Goal: Task Accomplishment & Management: Manage account settings

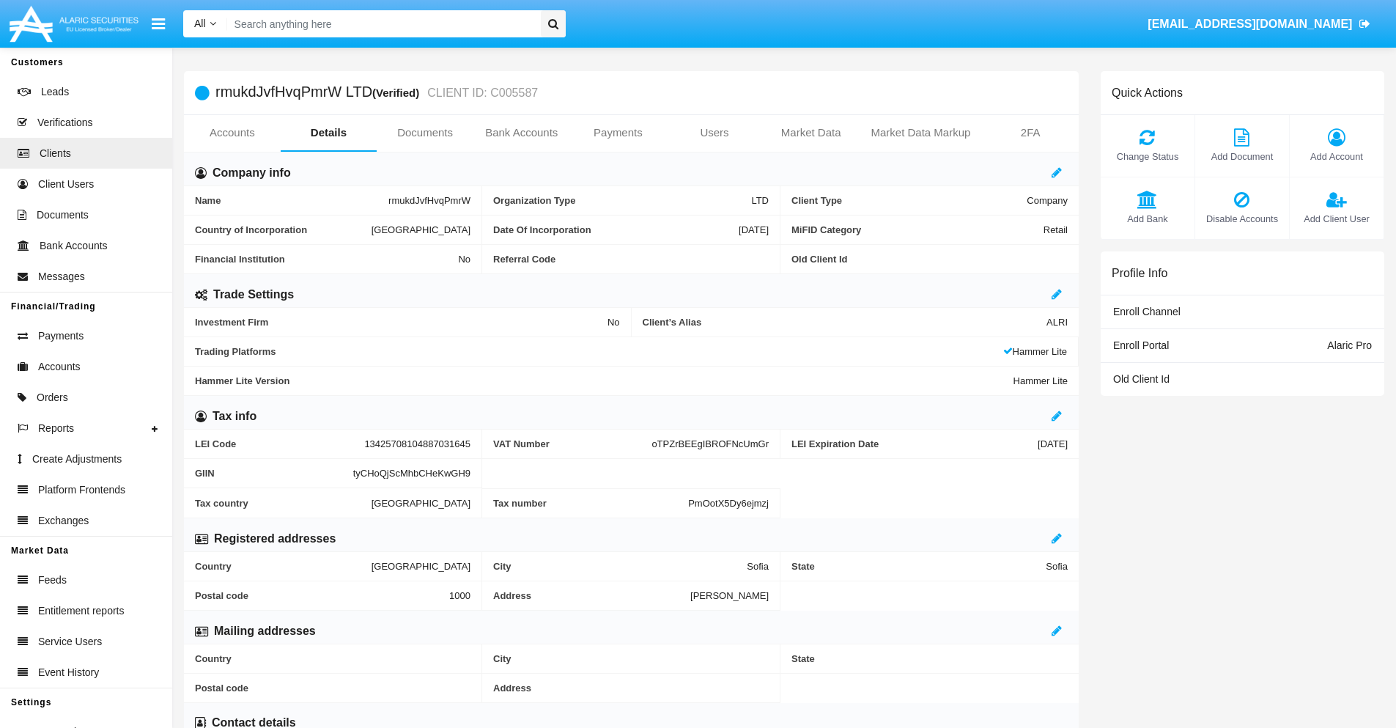
click at [1336, 156] on span "Add Account" at bounding box center [1336, 156] width 79 height 14
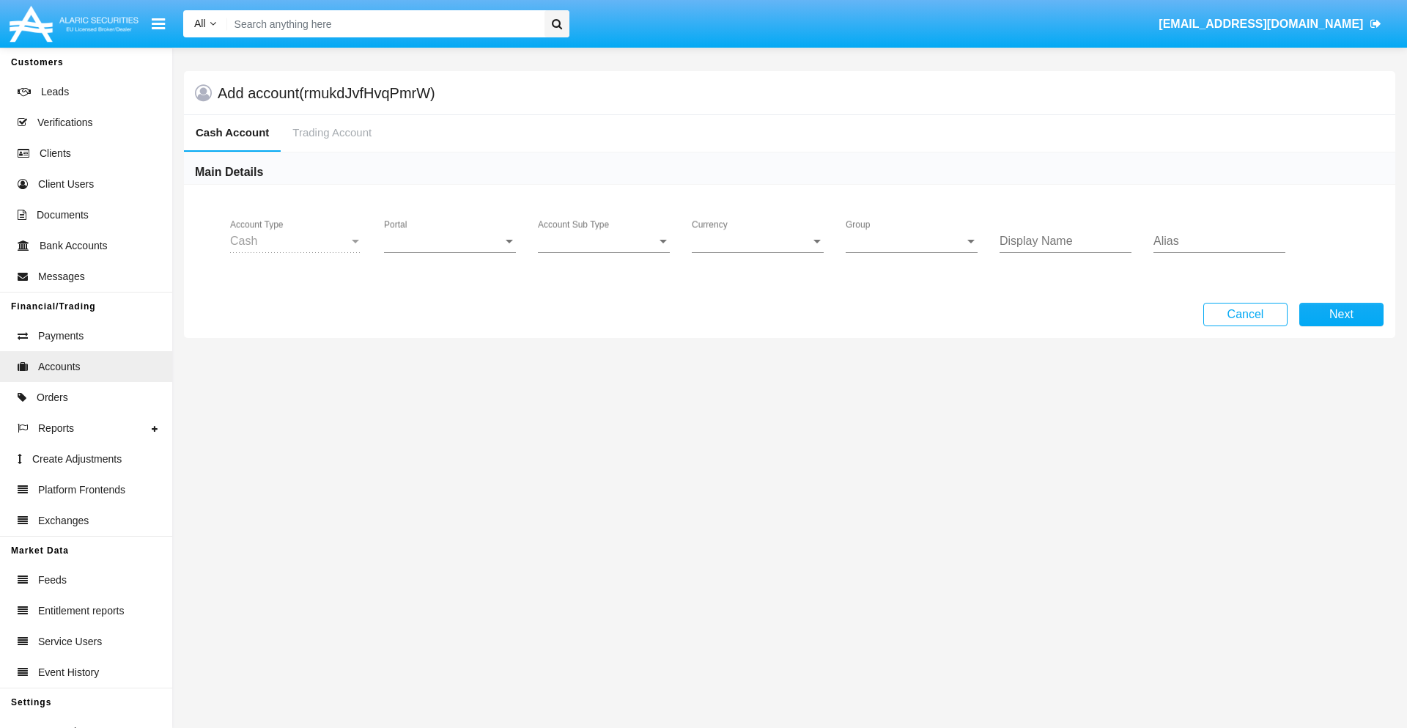
click at [450, 241] on span "Portal" at bounding box center [443, 240] width 119 height 13
click at [451, 252] on span "Alaric Pro" at bounding box center [452, 251] width 136 height 35
click at [604, 241] on span "Account Sub Type" at bounding box center [597, 240] width 119 height 13
click at [604, 252] on span "Trading Cash" at bounding box center [604, 251] width 132 height 35
click at [911, 241] on span "Group" at bounding box center [905, 240] width 119 height 13
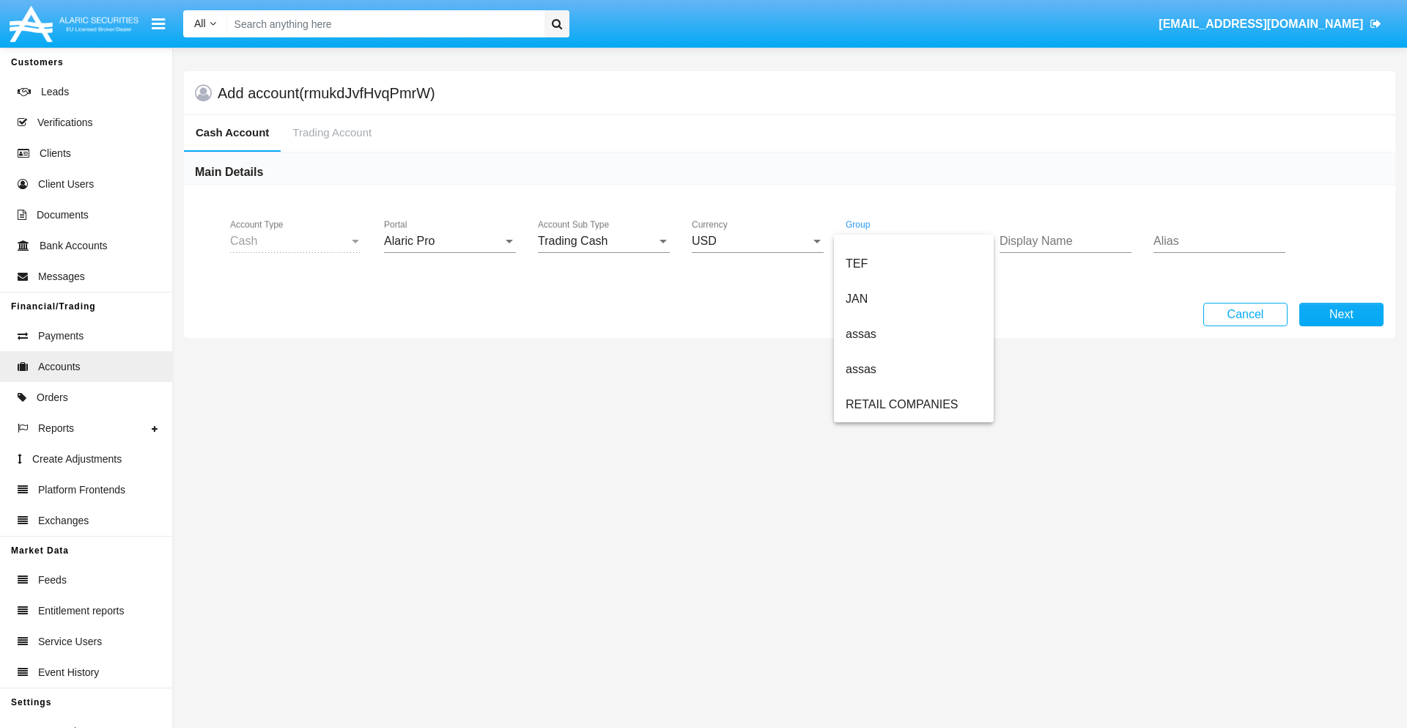
scroll to position [340, 0]
click at [913, 404] on span "ALARIC test" at bounding box center [914, 404] width 136 height 35
type input "cyan"
type input "sky blue"
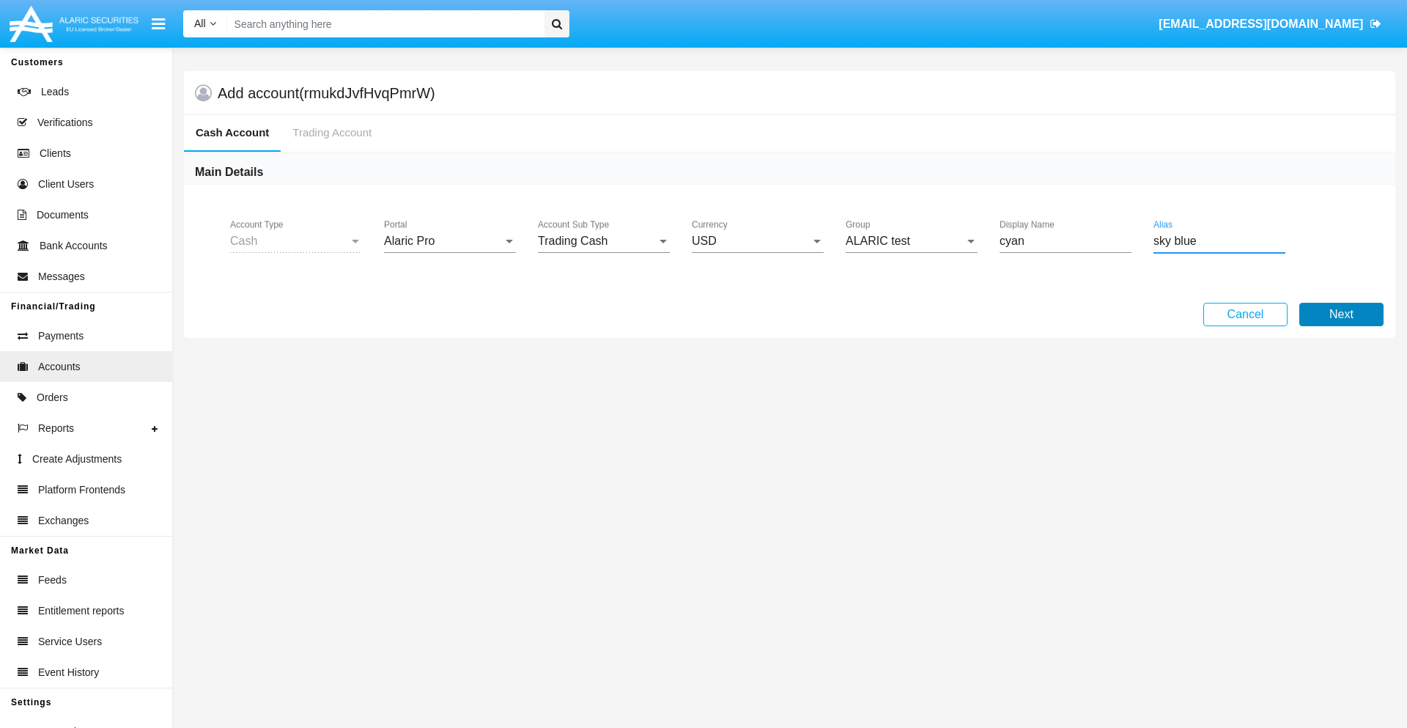
click at [1341, 314] on button "Next" at bounding box center [1341, 314] width 84 height 23
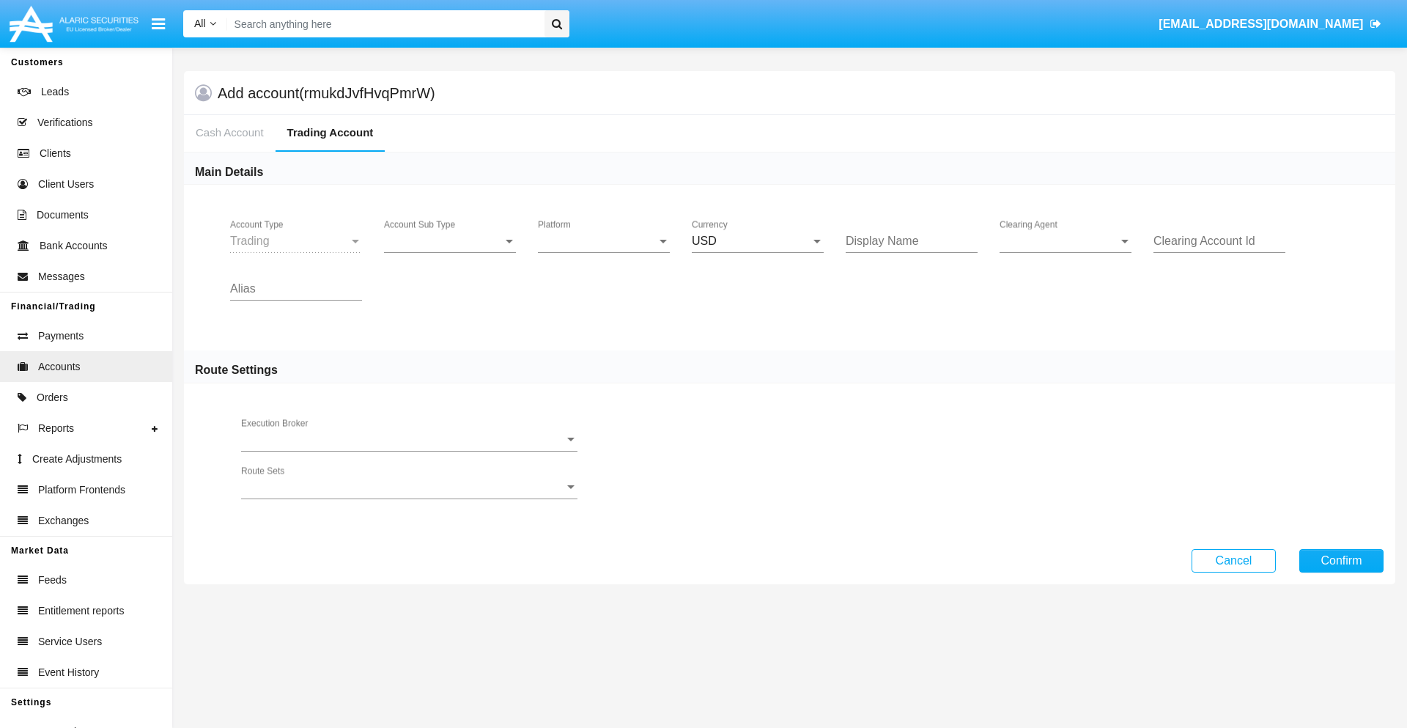
click at [450, 241] on span "Account Sub Type" at bounding box center [443, 240] width 119 height 13
click at [450, 252] on span "Trading" at bounding box center [450, 251] width 132 height 35
click at [604, 241] on span "Platform" at bounding box center [597, 240] width 119 height 13
click at [604, 252] on span "Hammer Lite" at bounding box center [604, 251] width 132 height 35
click at [1065, 241] on span "Clearing Agent" at bounding box center [1058, 240] width 119 height 13
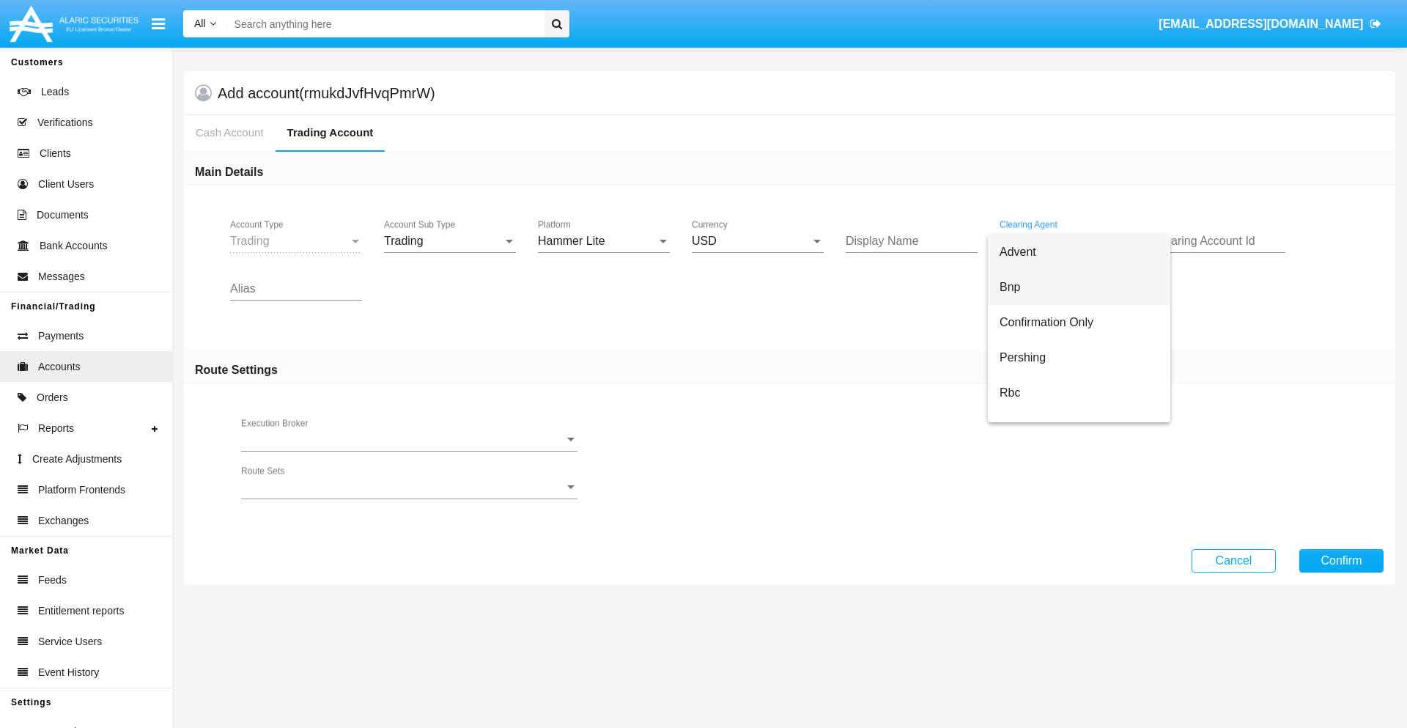
click at [1078, 287] on span "Bnp" at bounding box center [1078, 287] width 159 height 35
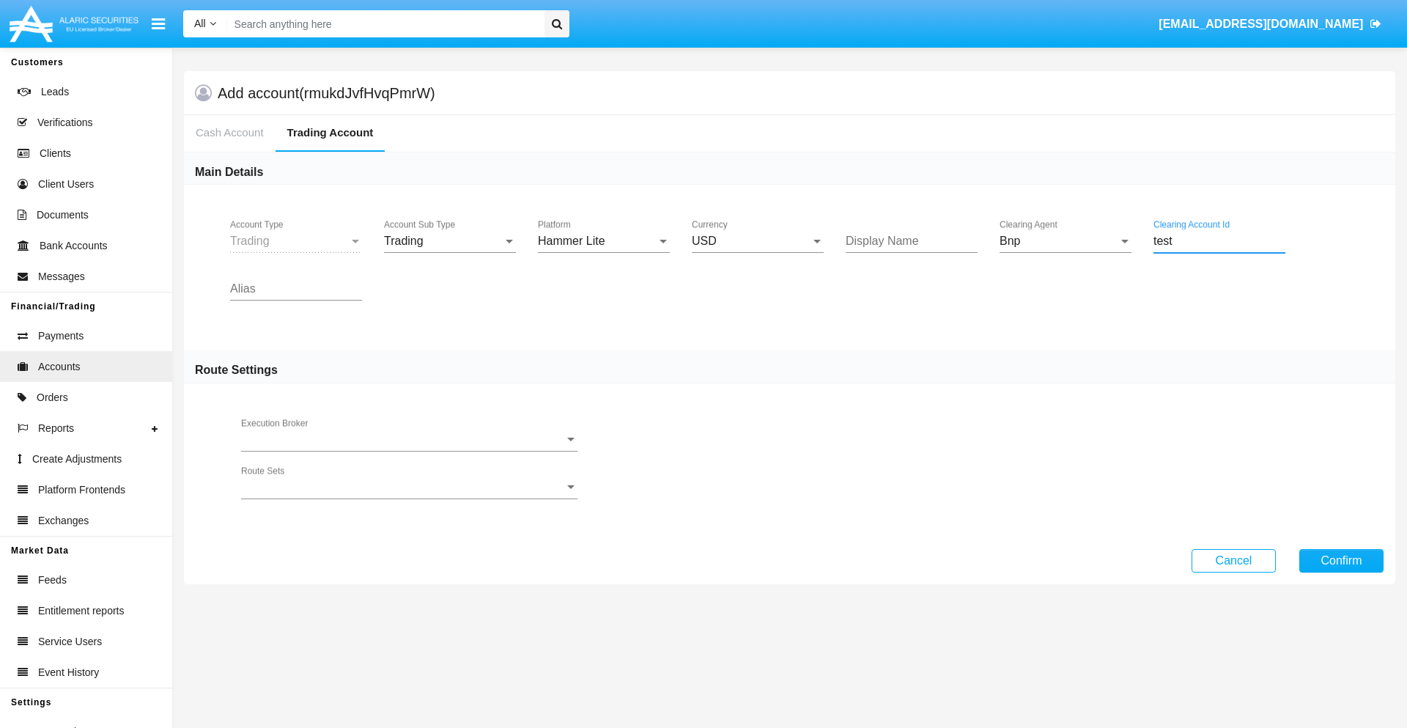
type input "test"
type input "orchid"
type input "mint green"
click at [1341, 560] on button "Confirm" at bounding box center [1341, 560] width 84 height 23
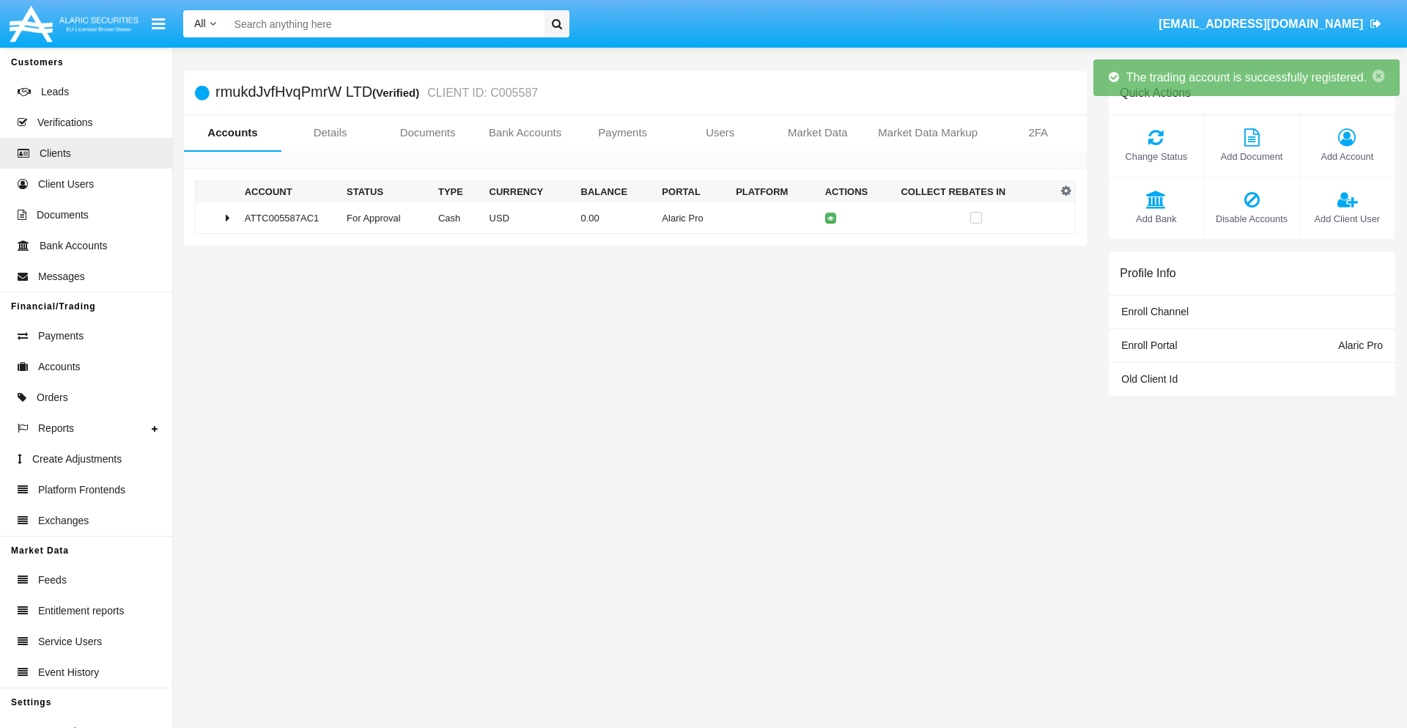
click at [629, 218] on td "0.00" at bounding box center [615, 218] width 81 height 32
click at [831, 218] on icon at bounding box center [834, 218] width 7 height 7
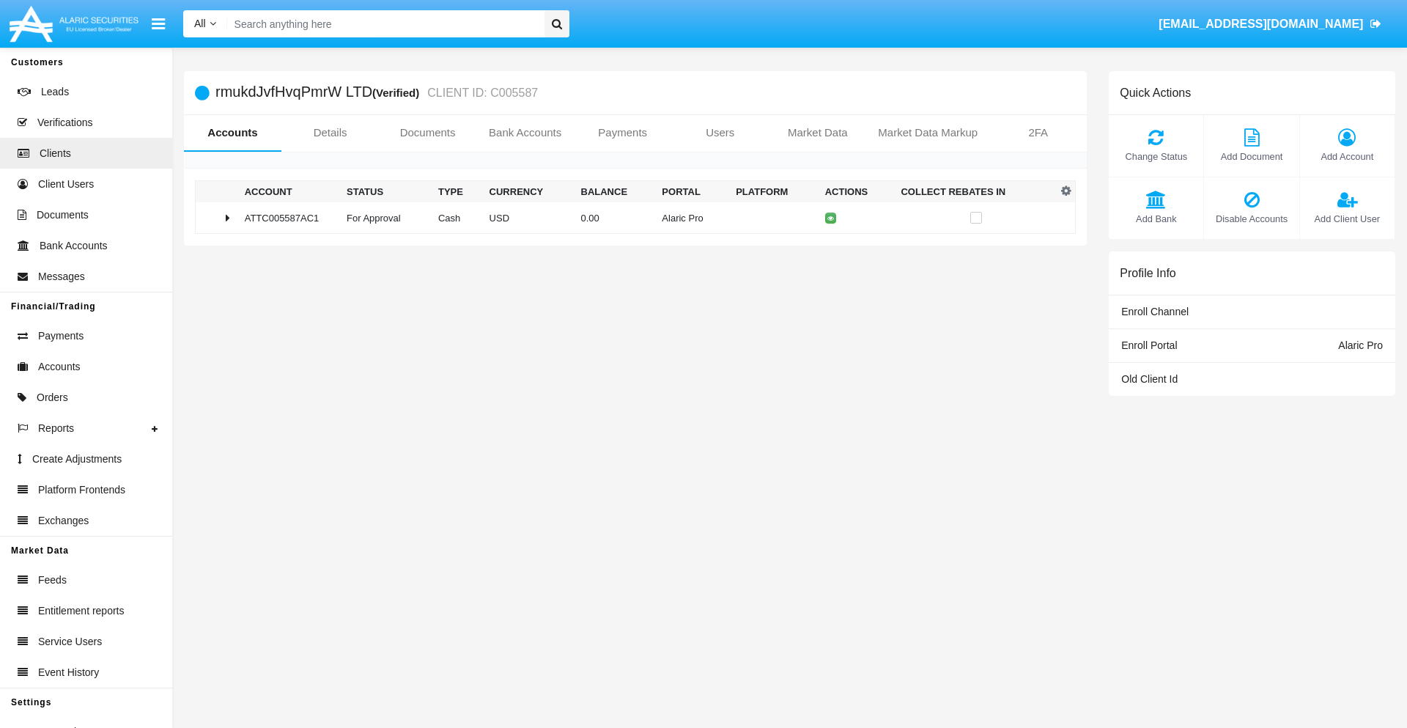
click at [629, 218] on td "0.00" at bounding box center [615, 218] width 81 height 32
click at [831, 248] on icon at bounding box center [834, 248] width 7 height 7
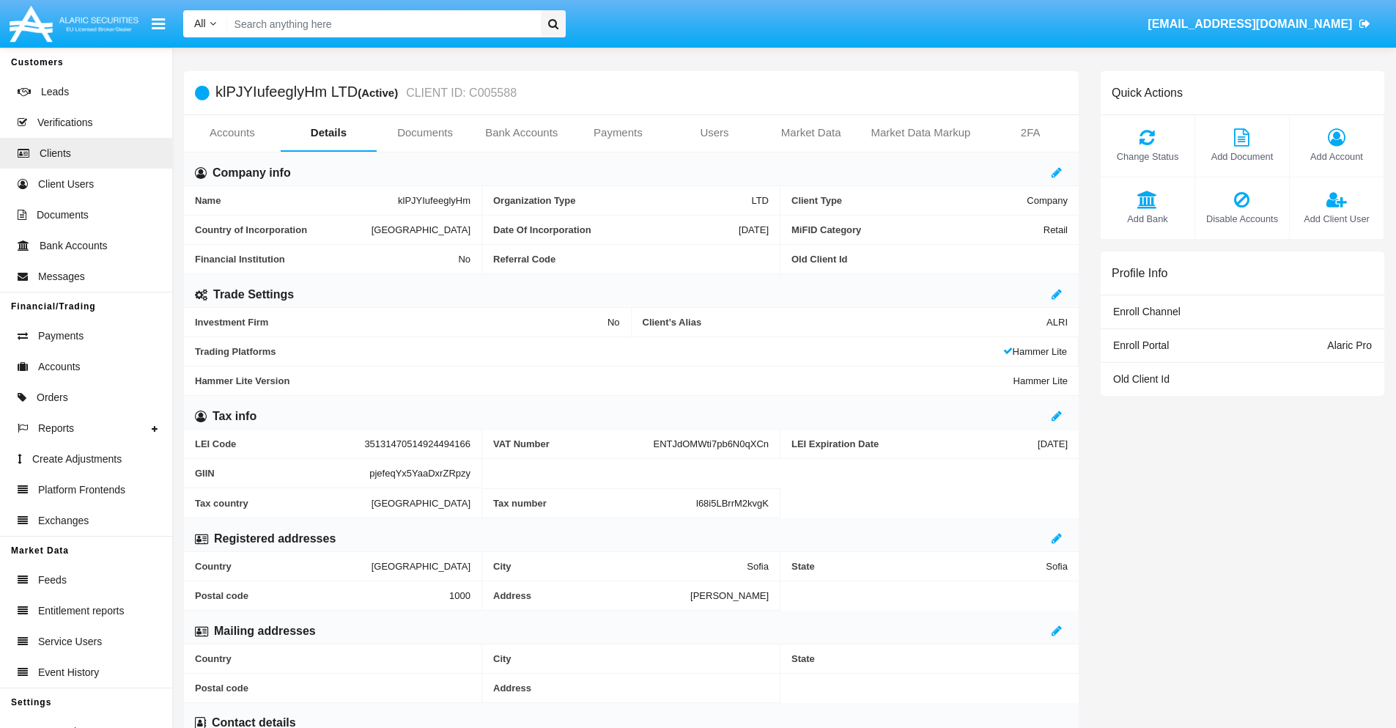
click at [232, 133] on link "Accounts" at bounding box center [232, 132] width 97 height 35
click at [1336, 156] on span "Add Account" at bounding box center [1336, 156] width 79 height 14
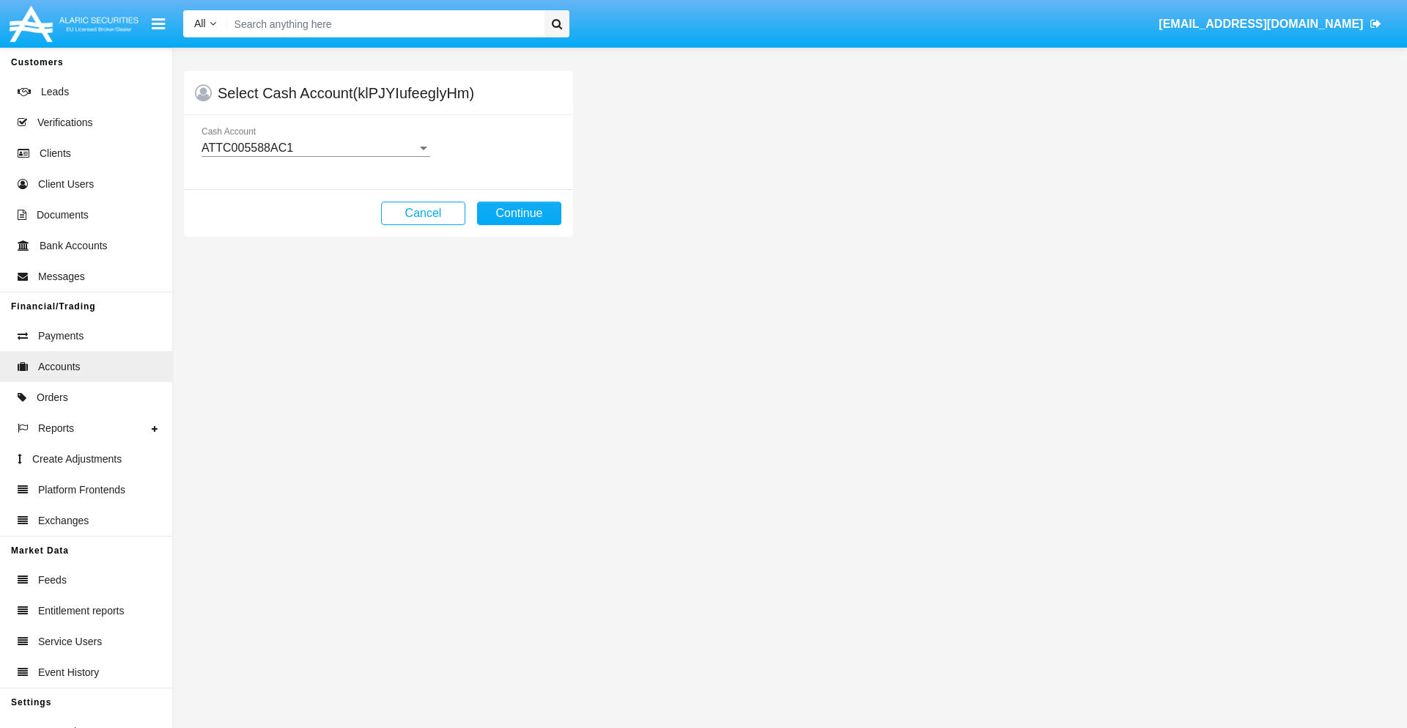
click at [315, 148] on div "ATTC005588AC1" at bounding box center [308, 147] width 215 height 13
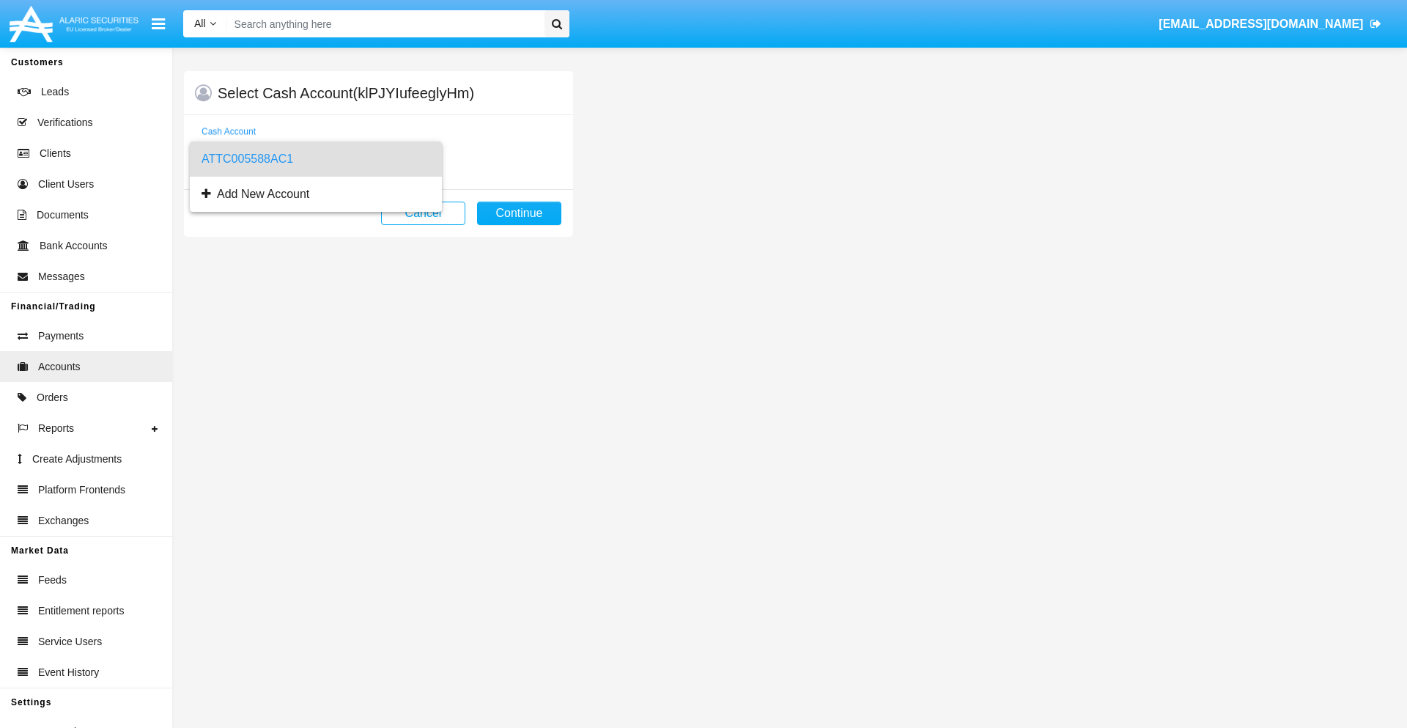
click at [315, 159] on span "ATTC005588AC1" at bounding box center [315, 158] width 229 height 35
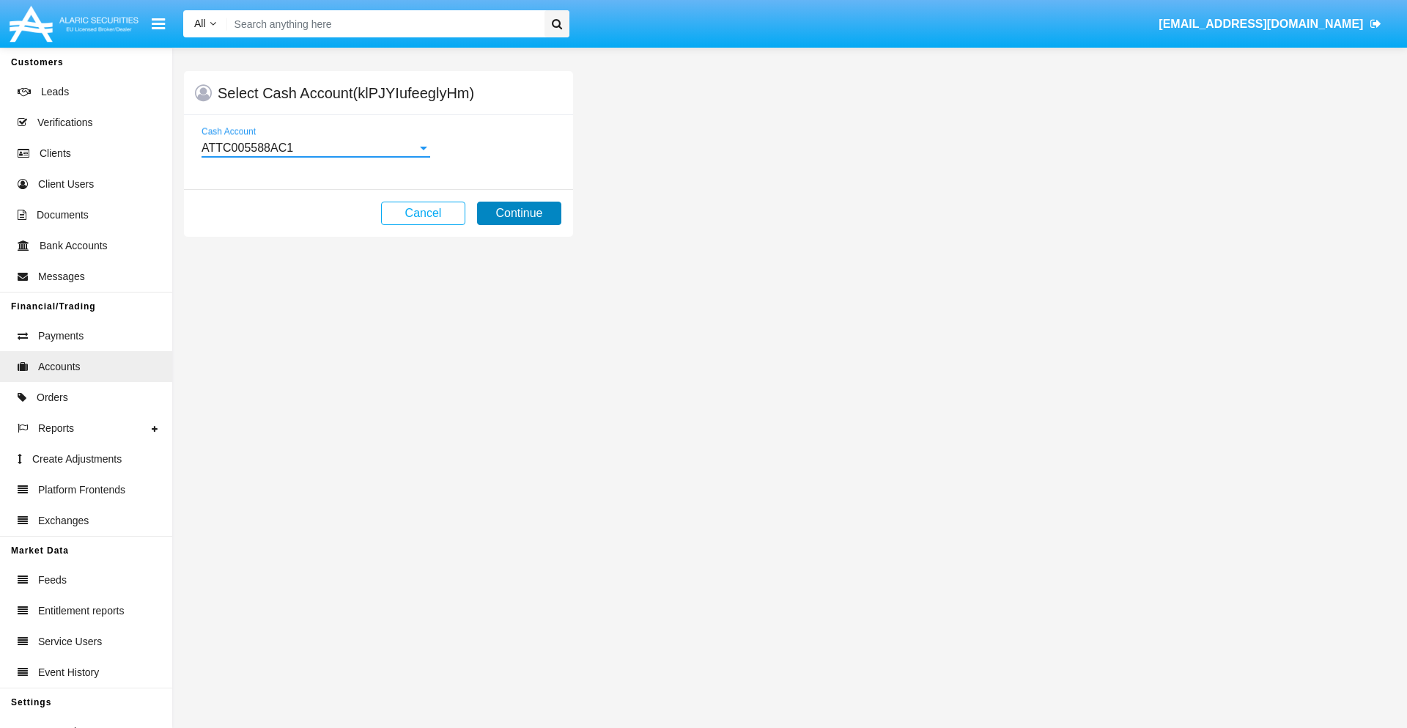
click at [519, 213] on button "Continue" at bounding box center [519, 212] width 84 height 23
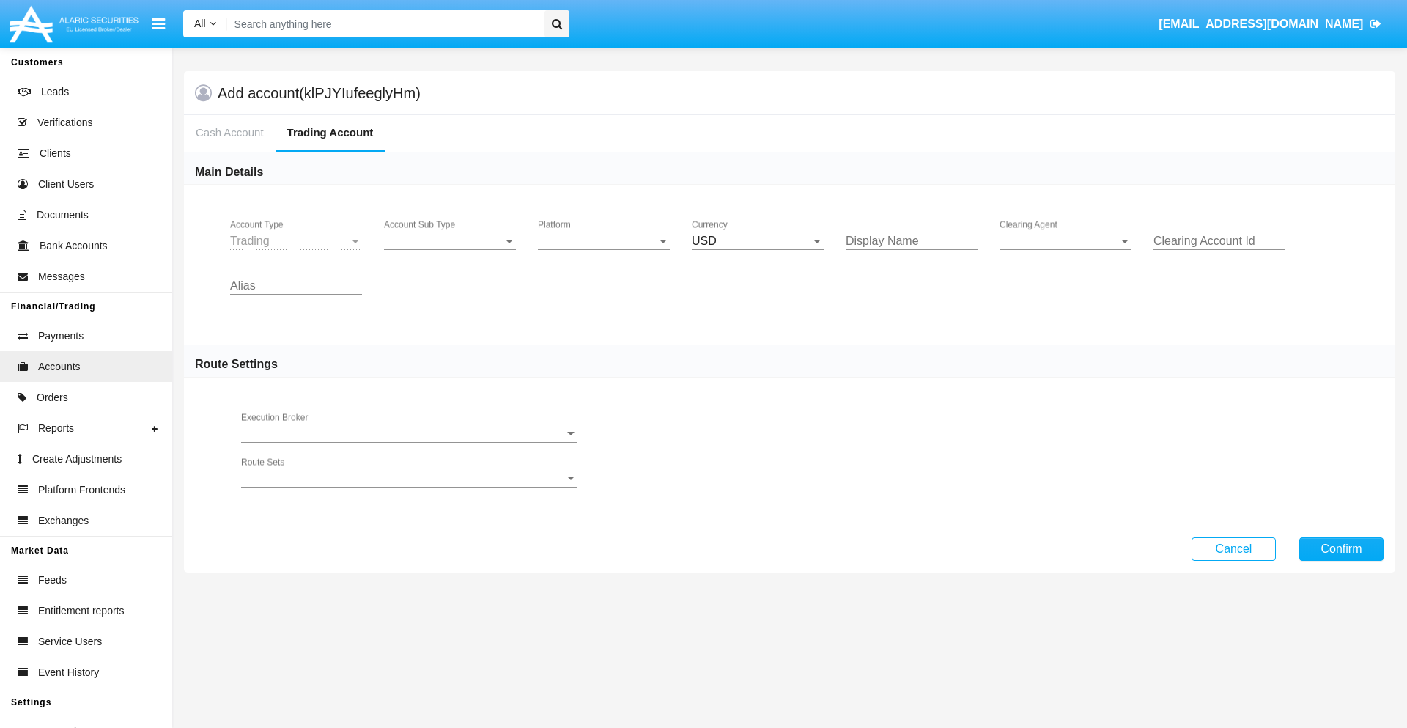
click at [450, 241] on span "Account Sub Type" at bounding box center [443, 240] width 119 height 13
click at [450, 252] on span "Trading" at bounding box center [450, 251] width 132 height 35
click at [604, 241] on span "Platform" at bounding box center [597, 240] width 119 height 13
click at [604, 252] on span "Hammer Lite" at bounding box center [592, 251] width 108 height 35
click at [1065, 241] on span "Clearing Agent" at bounding box center [1058, 240] width 119 height 13
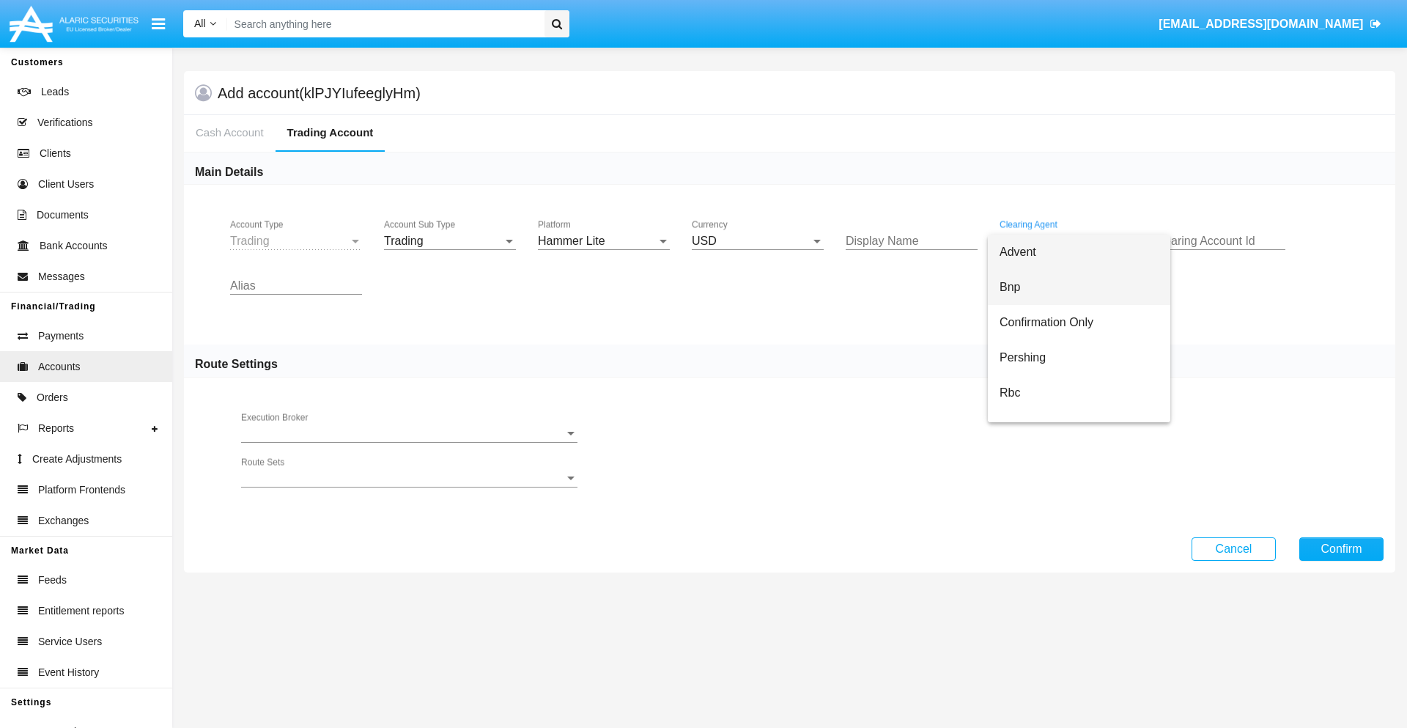
click at [1078, 287] on span "Bnp" at bounding box center [1078, 287] width 159 height 35
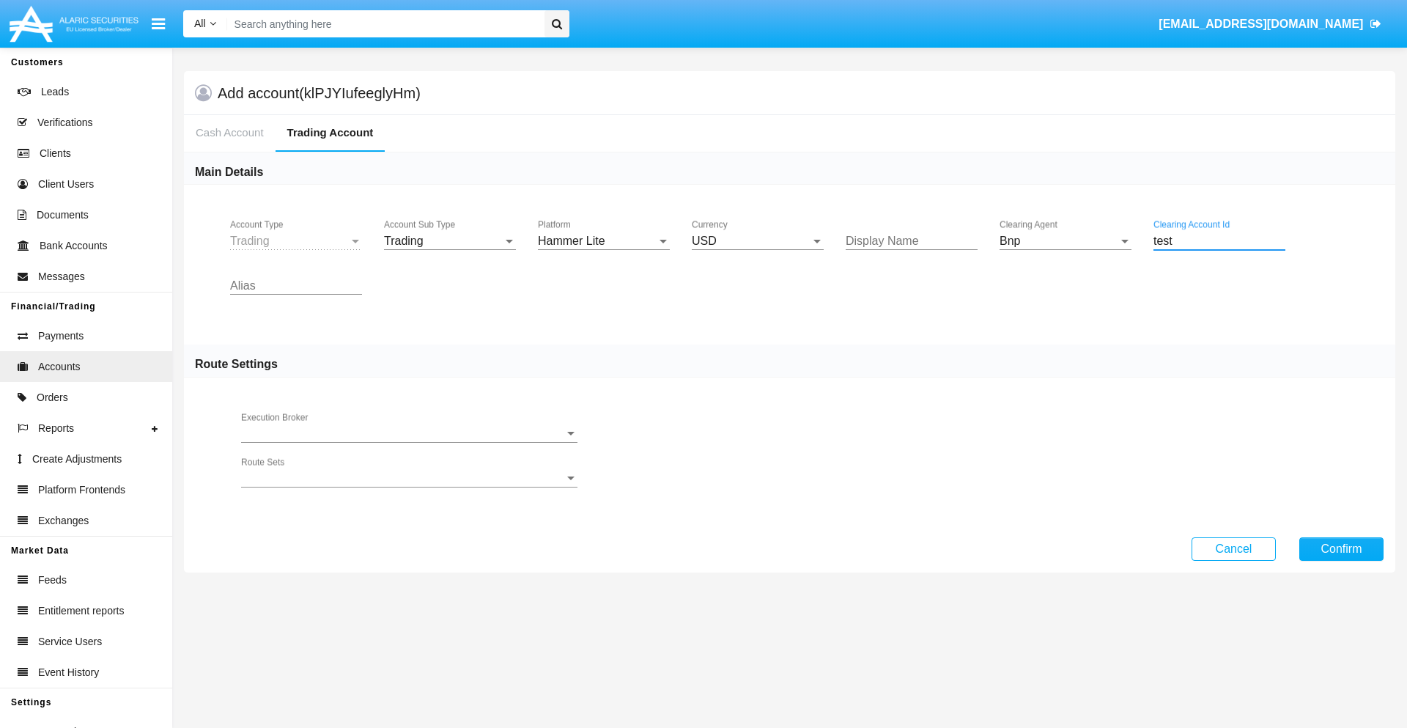
type input "test"
type input "turquoise"
click at [1341, 548] on button "Confirm" at bounding box center [1341, 548] width 84 height 23
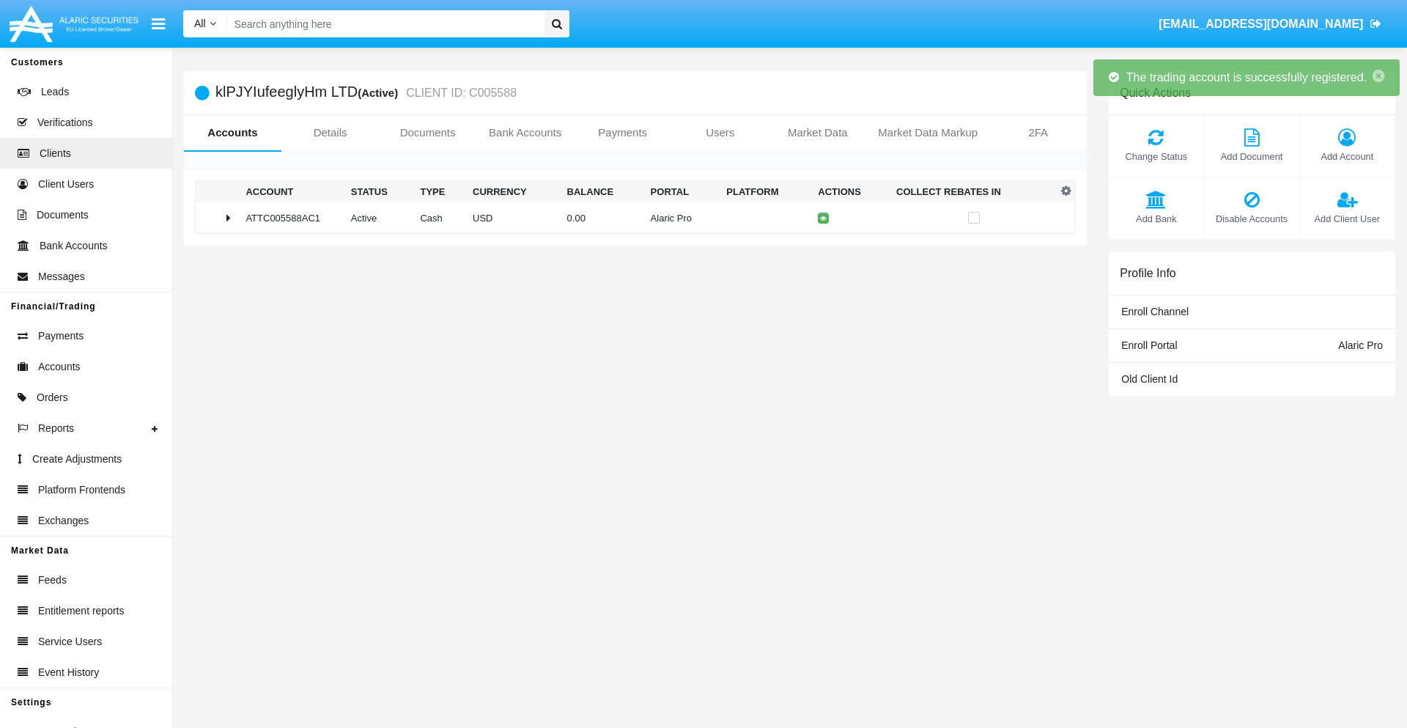
click at [629, 218] on td "0.00" at bounding box center [603, 218] width 84 height 32
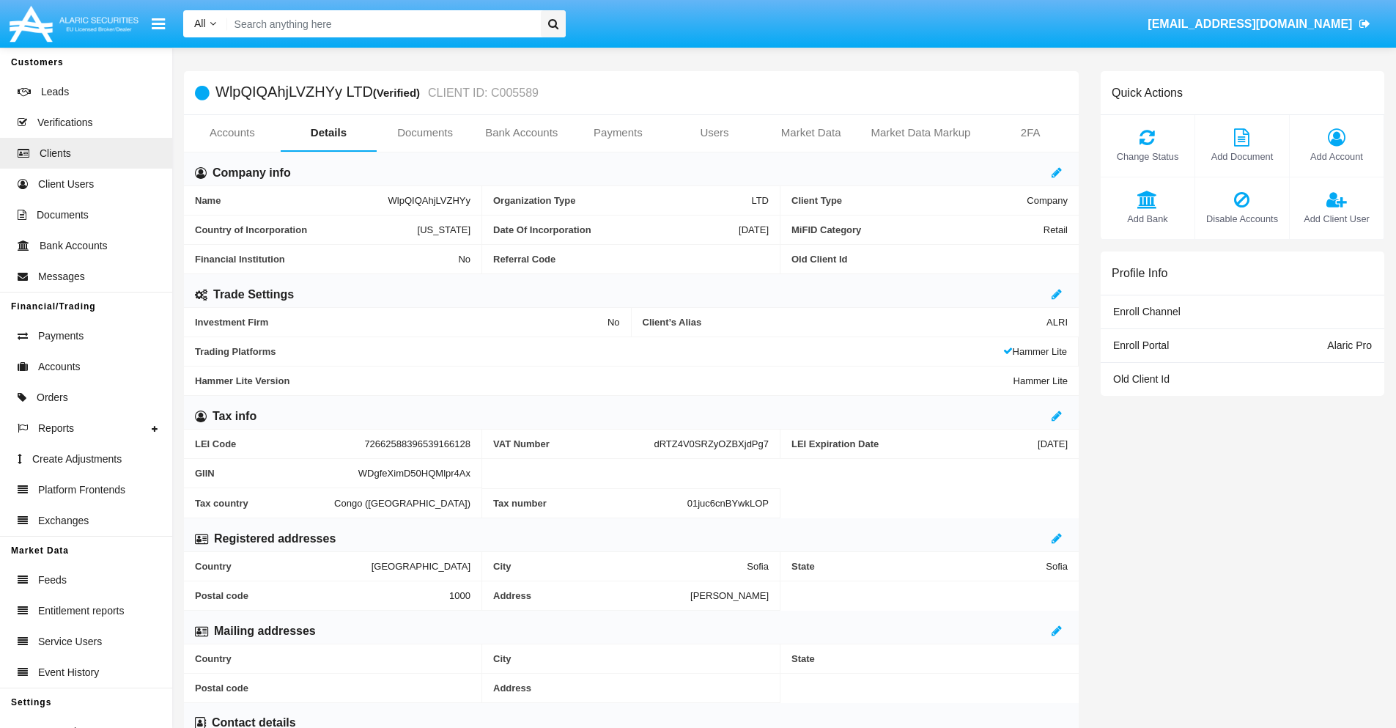
click at [232, 133] on link "Accounts" at bounding box center [232, 132] width 97 height 35
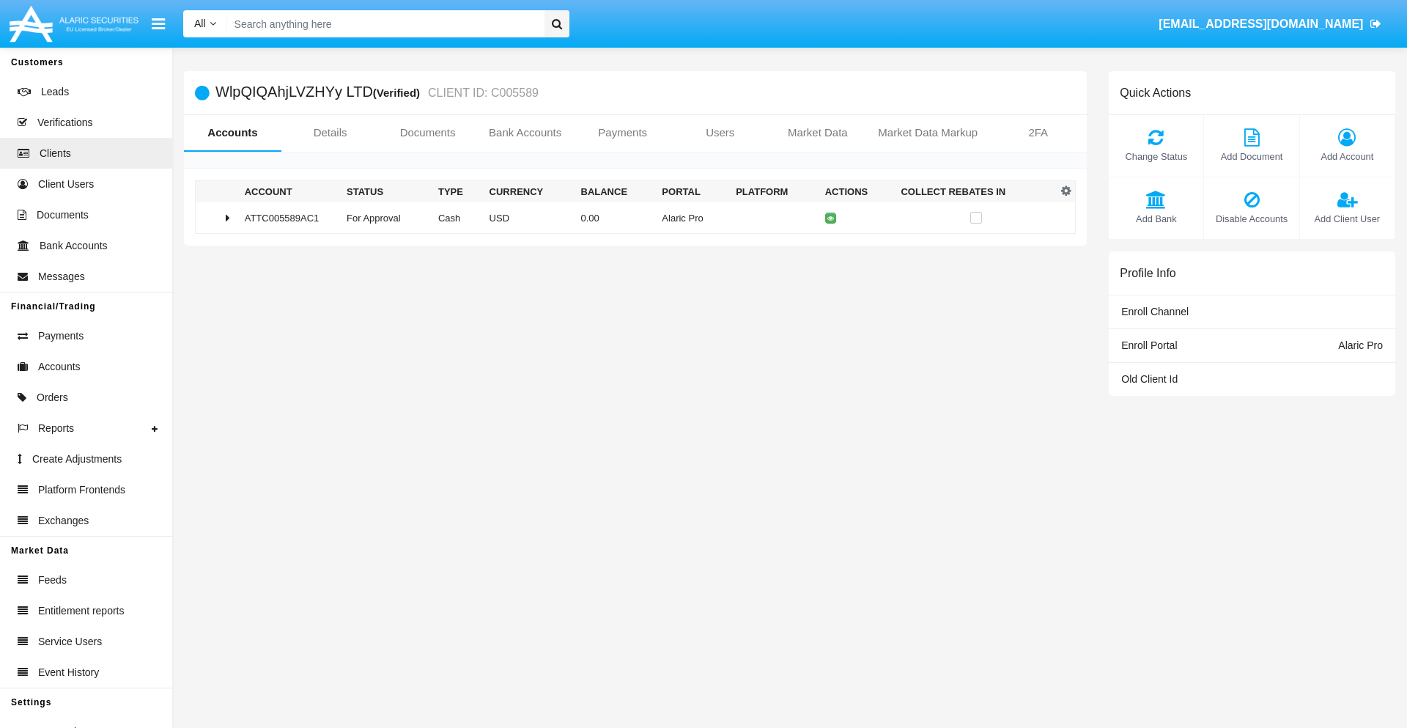
click at [1155, 156] on span "Change Status" at bounding box center [1156, 156] width 80 height 14
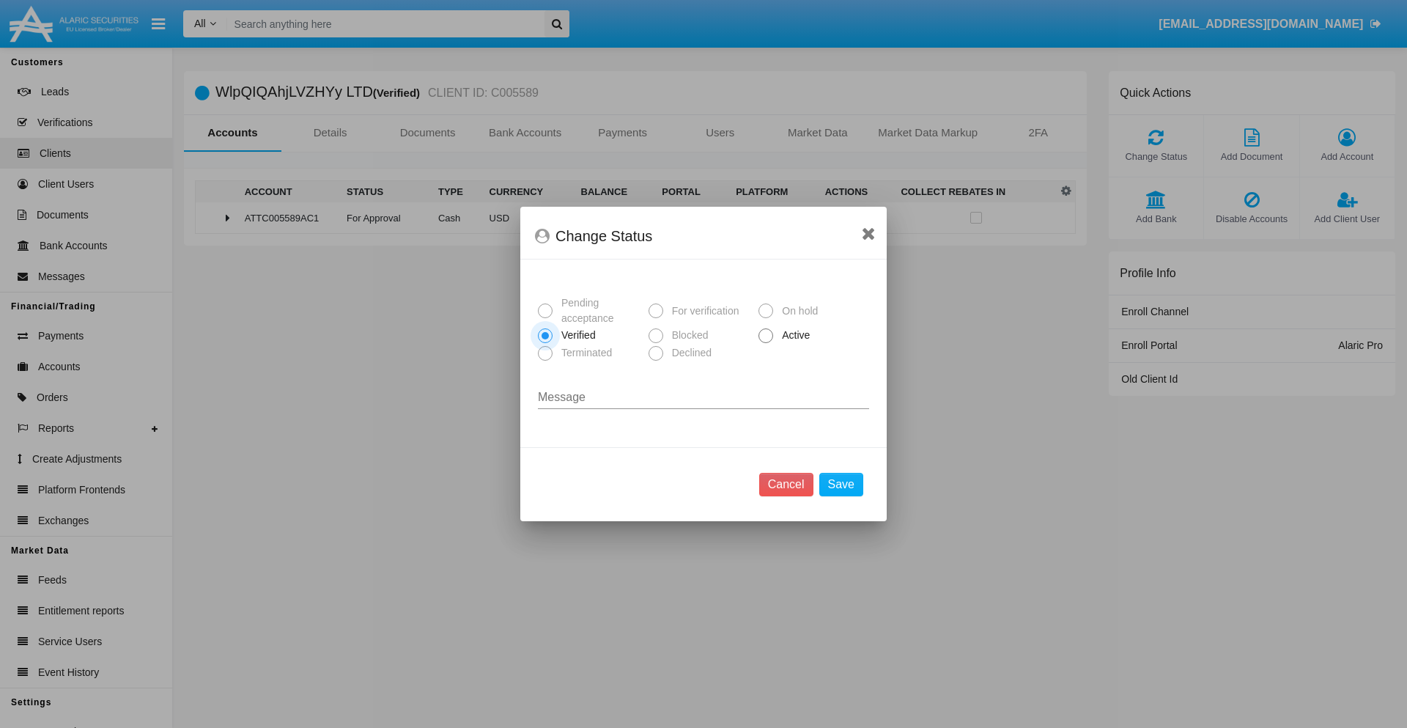
click at [793, 335] on span "Active" at bounding box center [793, 335] width 40 height 15
click at [766, 343] on input "Active" at bounding box center [765, 343] width 1 height 1
radio input "true"
click at [840, 484] on button "Save" at bounding box center [841, 484] width 44 height 23
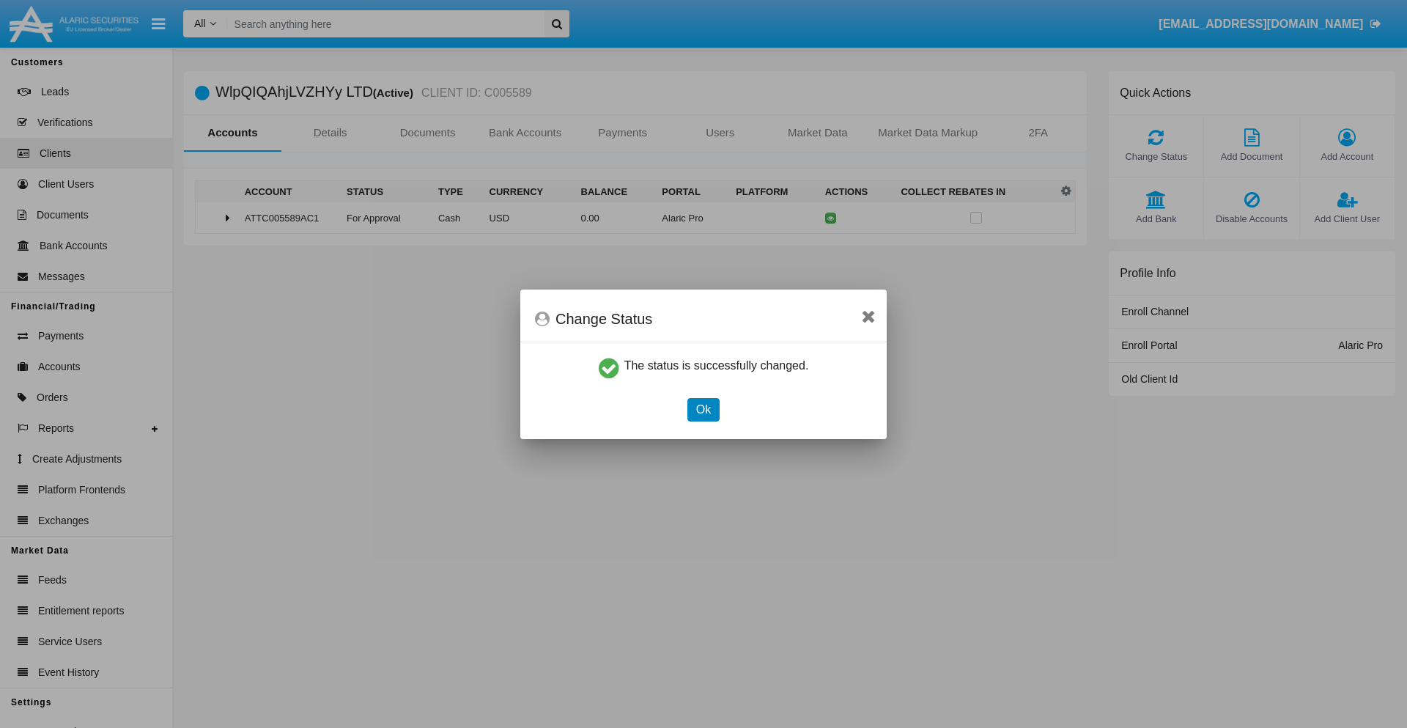
click at [703, 409] on button "Ok" at bounding box center [703, 409] width 32 height 23
